Goal: Task Accomplishment & Management: Use online tool/utility

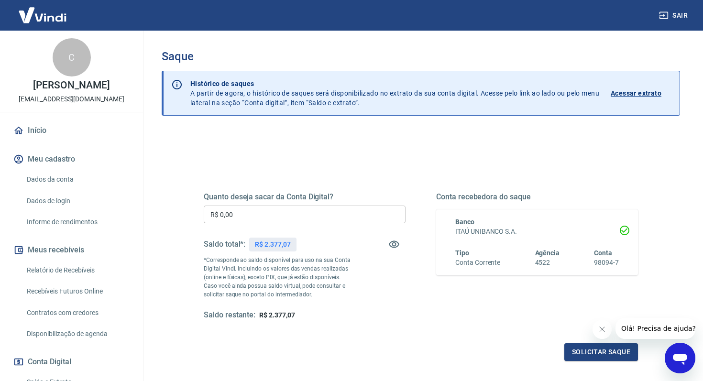
click at [291, 217] on input "R$ 0,00" at bounding box center [305, 215] width 202 height 18
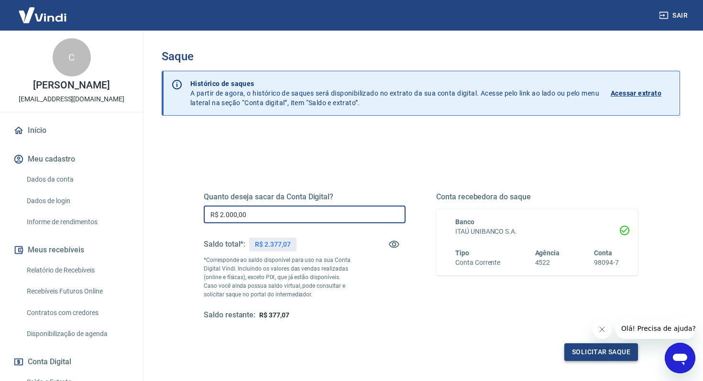
type input "R$ 2.000,00"
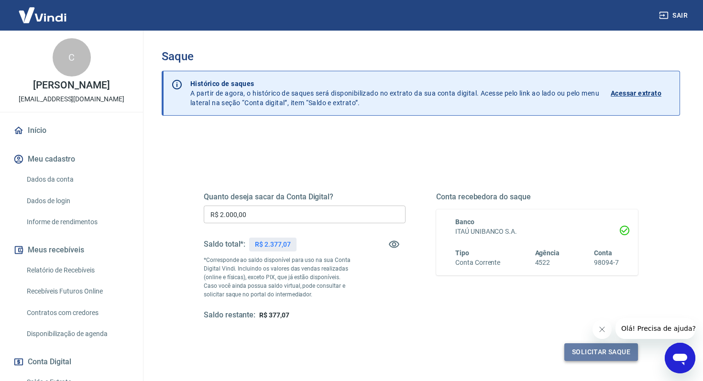
click at [590, 352] on button "Solicitar saque" at bounding box center [601, 352] width 74 height 18
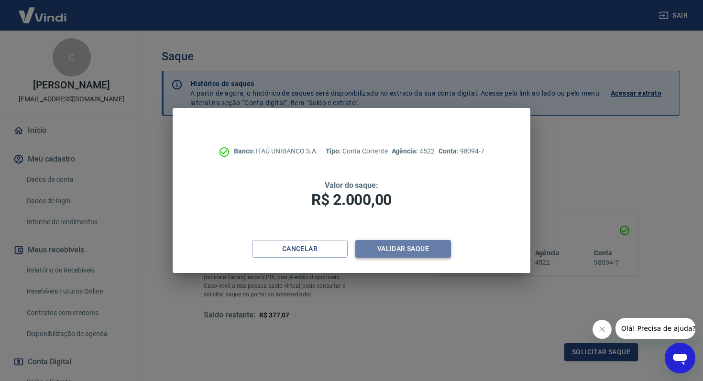
click at [417, 253] on button "Validar saque" at bounding box center [403, 249] width 96 height 18
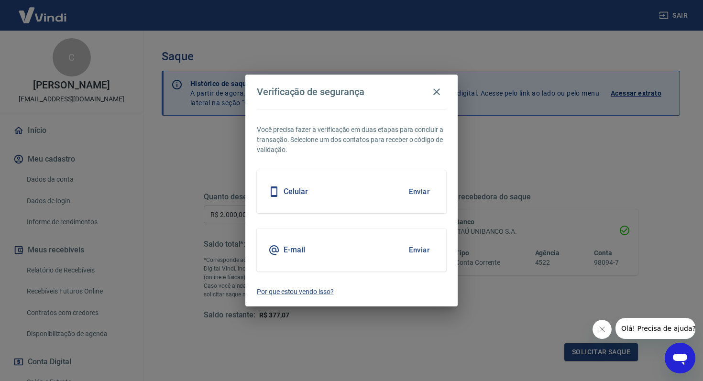
click at [416, 252] on button "Enviar" at bounding box center [419, 250] width 31 height 20
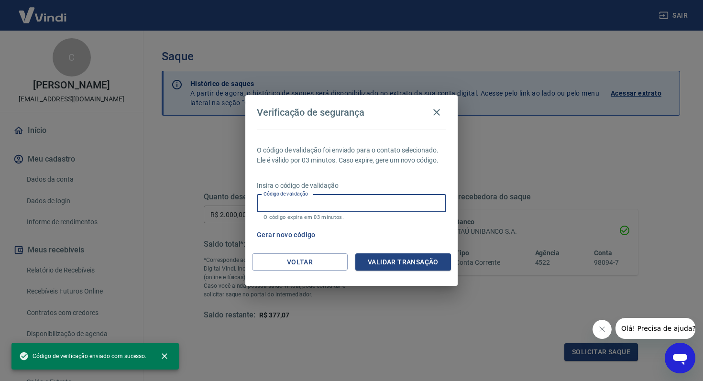
click at [313, 204] on input "Código de validação" at bounding box center [351, 204] width 189 height 18
paste input "757949"
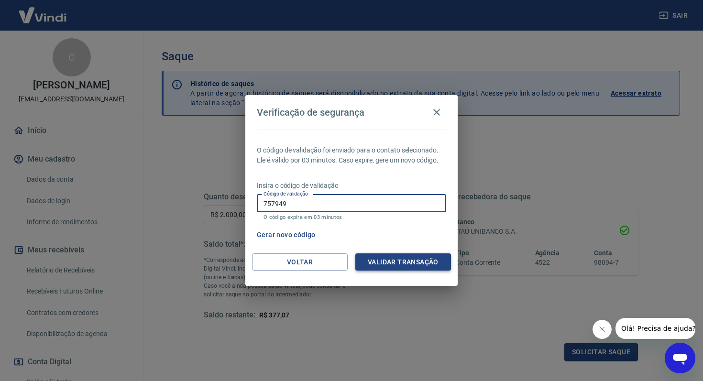
type input "757949"
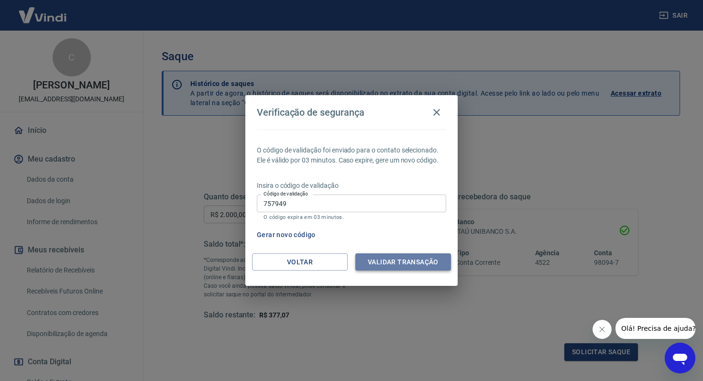
click at [408, 253] on button "Validar transação" at bounding box center [403, 262] width 96 height 18
click at [408, 259] on div "Validar transação" at bounding box center [403, 262] width 96 height 18
